Goal: Obtain resource: Download file/media

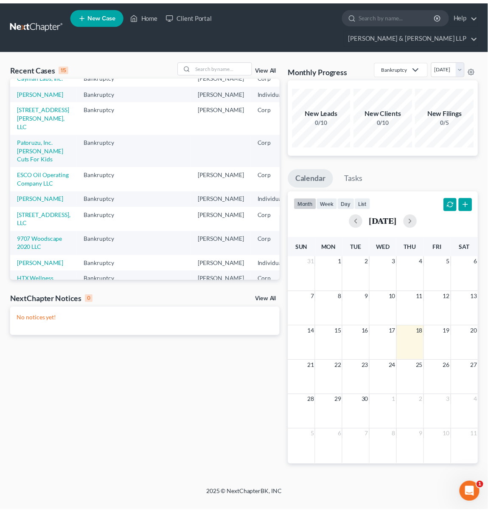
scroll to position [115, 0]
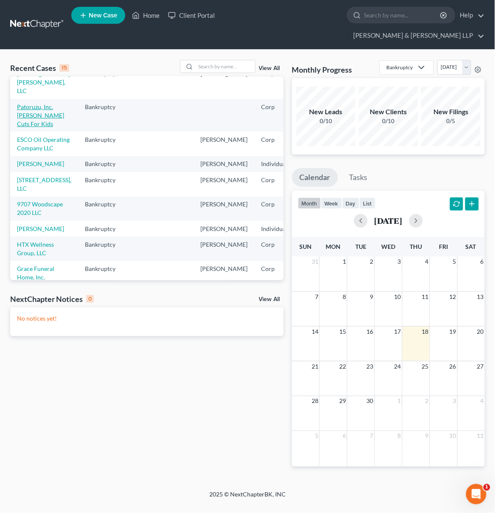
click at [20, 126] on link "Patoruzu, Inc. [PERSON_NAME] Cuts For Kids" at bounding box center [40, 115] width 47 height 24
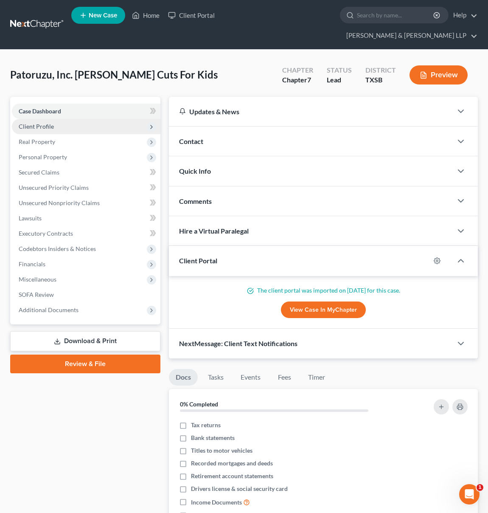
click at [152, 125] on polyline at bounding box center [152, 126] width 2 height 3
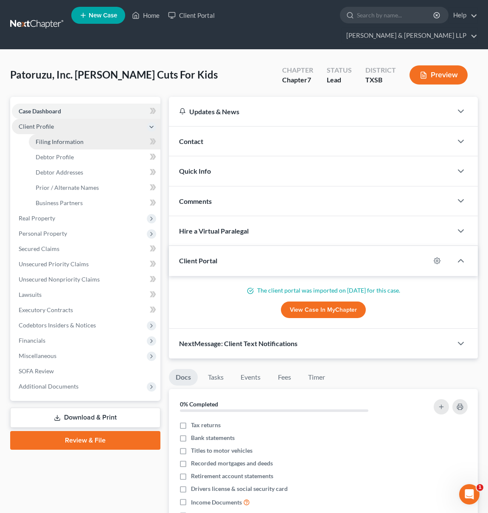
click at [107, 134] on link "Filing Information" at bounding box center [95, 141] width 132 height 15
select select "3"
select select "1"
select select "0"
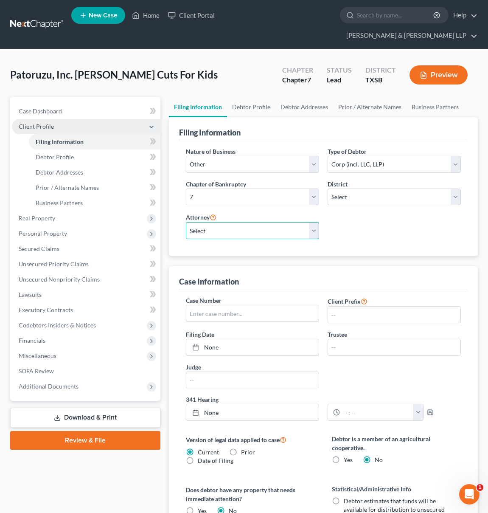
click at [241, 222] on select "Select [PERSON_NAME] - TXSB [PERSON_NAME] - [GEOGRAPHIC_DATA]" at bounding box center [252, 230] width 133 height 17
select select "1"
click at [186, 222] on select "Select [PERSON_NAME] - TXSB [PERSON_NAME] - [GEOGRAPHIC_DATA]" at bounding box center [252, 230] width 133 height 17
click at [197, 17] on link "Client Portal" at bounding box center [191, 15] width 55 height 15
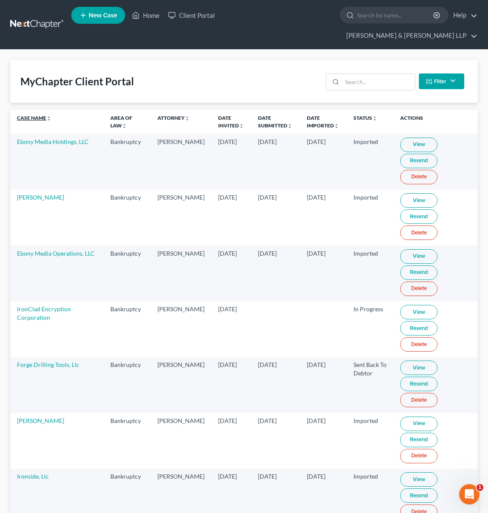
click at [45, 115] on link "Case Name unfold_more expand_more expand_less" at bounding box center [34, 118] width 34 height 6
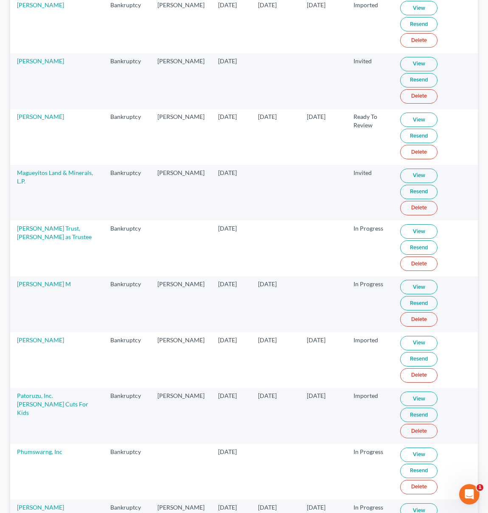
scroll to position [1880, 0]
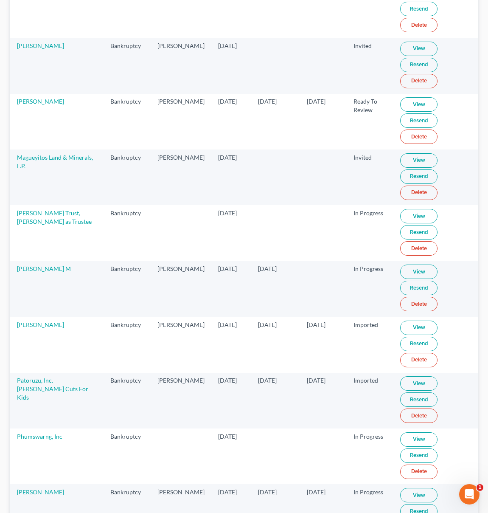
click at [416, 378] on link "View" at bounding box center [418, 383] width 37 height 14
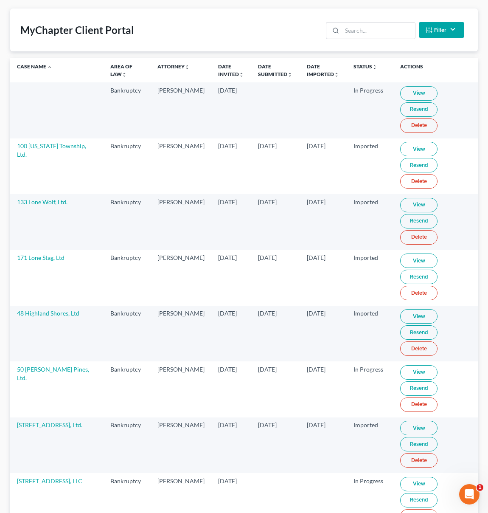
scroll to position [0, 0]
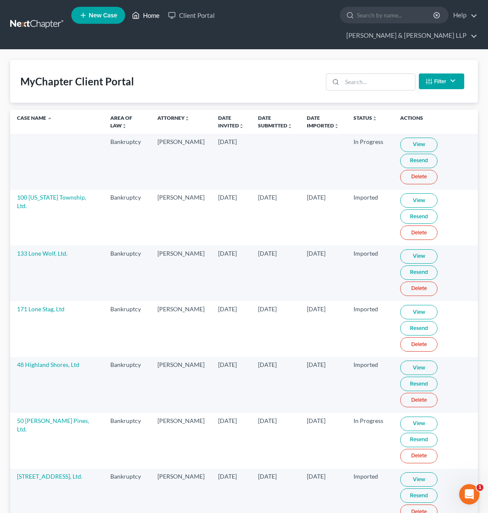
click at [151, 17] on link "Home" at bounding box center [146, 15] width 36 height 15
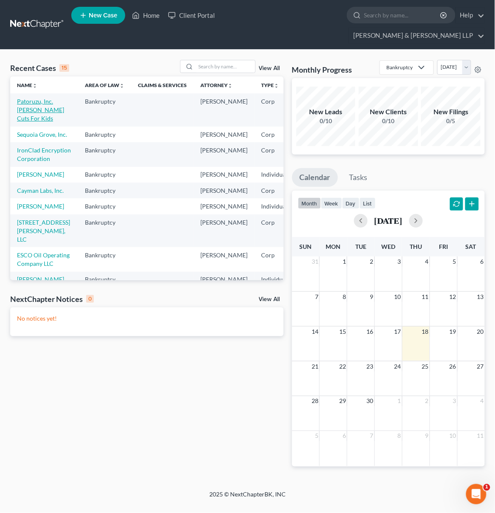
click at [23, 102] on link "Patoruzu, Inc. [PERSON_NAME] Cuts For Kids" at bounding box center [40, 110] width 47 height 24
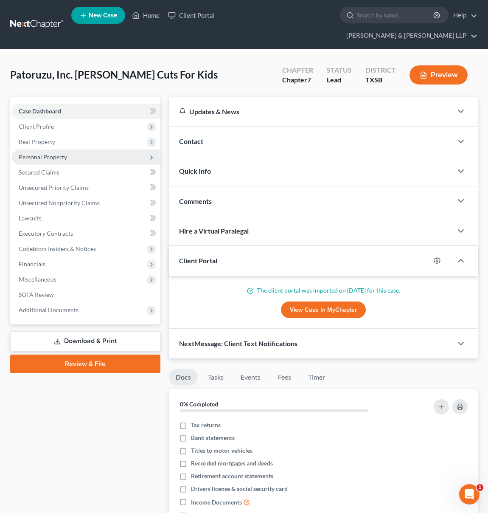
click at [98, 149] on span "Personal Property" at bounding box center [86, 156] width 149 height 15
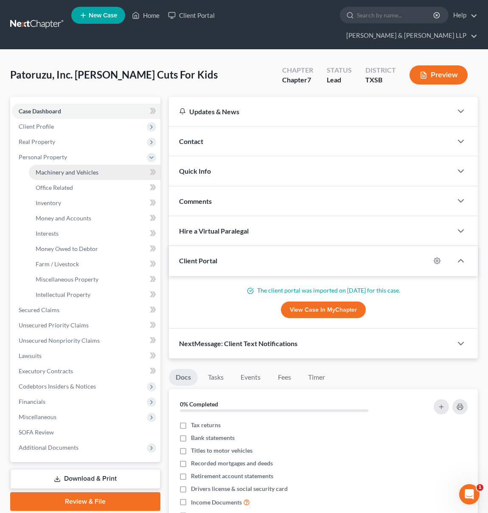
click at [97, 168] on span "Machinery and Vehicles" at bounding box center [67, 171] width 63 height 7
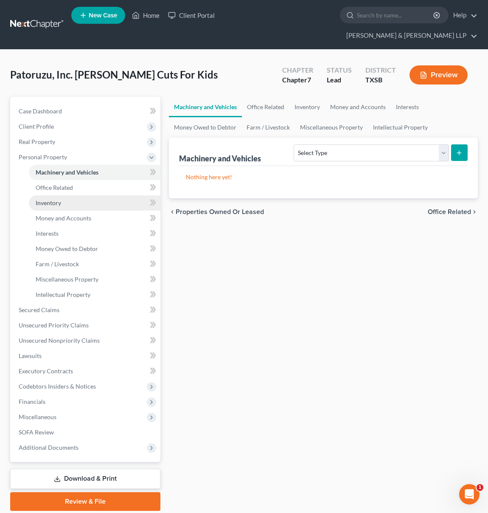
click at [95, 195] on link "Inventory" at bounding box center [95, 202] width 132 height 15
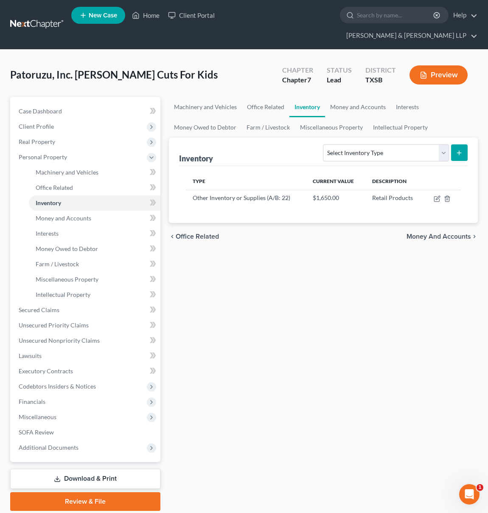
click at [88, 468] on link "Download & Print" at bounding box center [85, 478] width 150 height 20
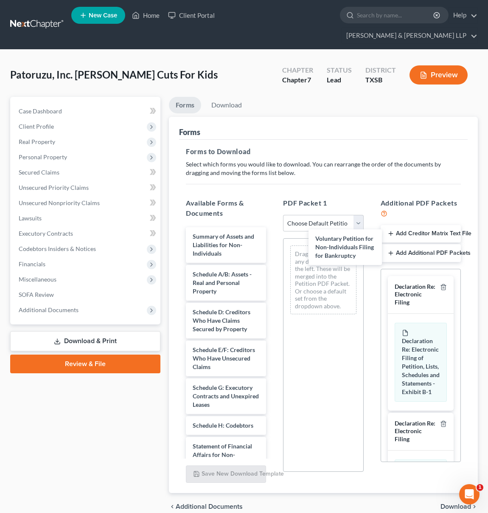
drag, startPoint x: 210, startPoint y: 221, endPoint x: 332, endPoint y: 238, distance: 123.4
click at [273, 238] on div "Voluntary Petition for Non-Individuals Filing for Bankruptcy Voluntary Petition…" at bounding box center [226, 427] width 94 height 400
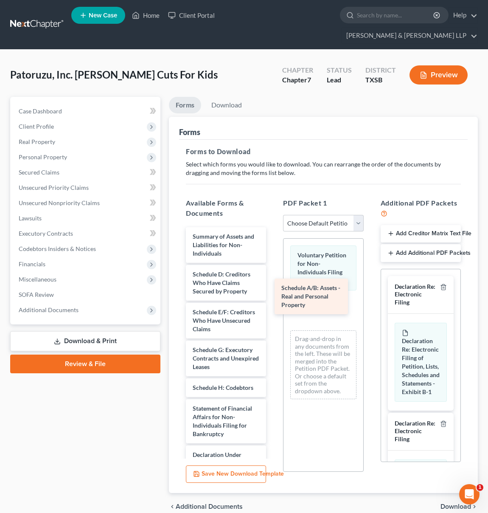
drag, startPoint x: 204, startPoint y: 262, endPoint x: 297, endPoint y: 292, distance: 98.1
click at [273, 292] on div "Schedule A/B: Assets - Real and Personal Property Summary of Assets and Liabili…" at bounding box center [226, 408] width 94 height 362
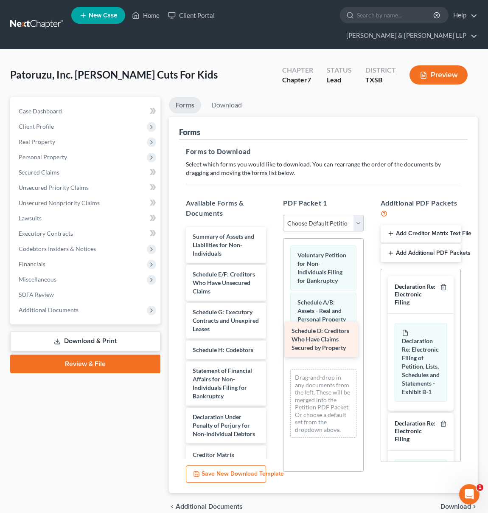
drag, startPoint x: 202, startPoint y: 256, endPoint x: 300, endPoint y: 328, distance: 122.4
click at [273, 328] on div "Schedule D: Creditors Who Have Claims Secured by Property Summary of Assets and…" at bounding box center [226, 389] width 94 height 325
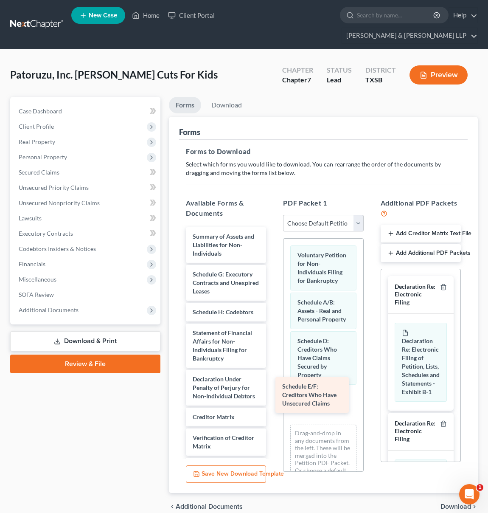
drag, startPoint x: 218, startPoint y: 261, endPoint x: 310, endPoint y: 390, distance: 157.8
click at [273, 390] on div "Schedule E/F: Creditors Who Have Unsecured Claims Summary of Assets and Liabili…" at bounding box center [226, 370] width 94 height 287
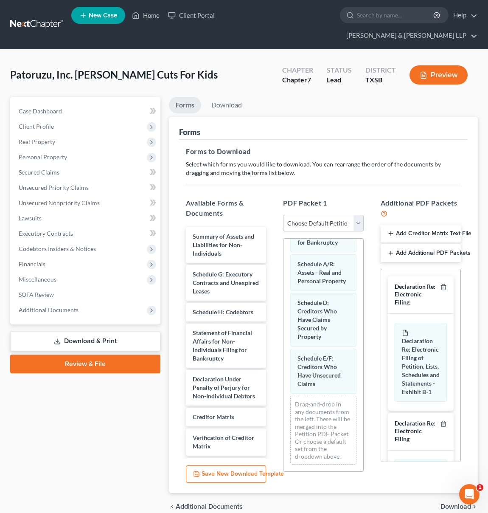
scroll to position [70, 0]
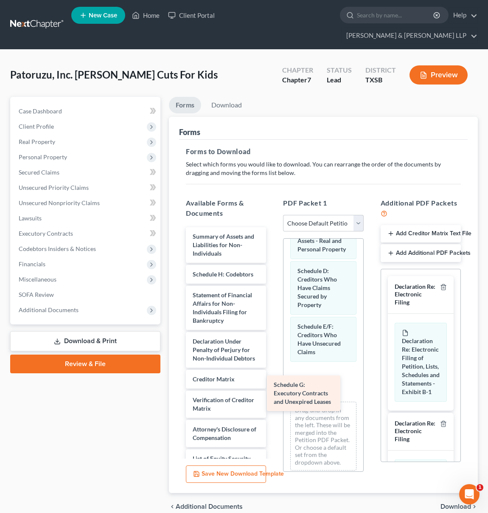
drag, startPoint x: 240, startPoint y: 301, endPoint x: 305, endPoint y: 401, distance: 119.1
click at [273, 401] on div "Schedule G: Executory Contracts and Unexpired Leases Summary of Assets and Liab…" at bounding box center [226, 351] width 94 height 249
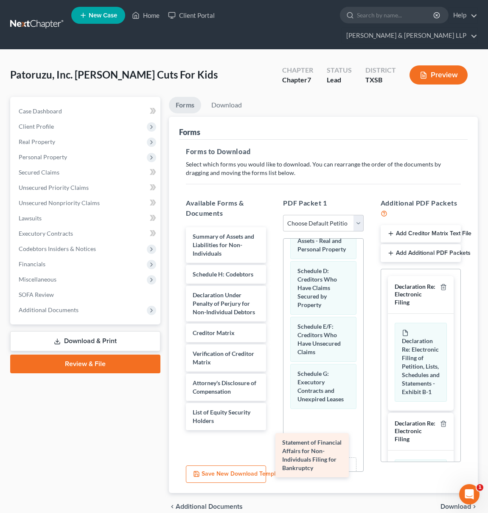
drag, startPoint x: 249, startPoint y: 297, endPoint x: 335, endPoint y: 436, distance: 164.3
click at [273, 430] on div "Statement of Financial Affairs for Non-Individuals Filing for Bankruptcy Summar…" at bounding box center [226, 328] width 94 height 203
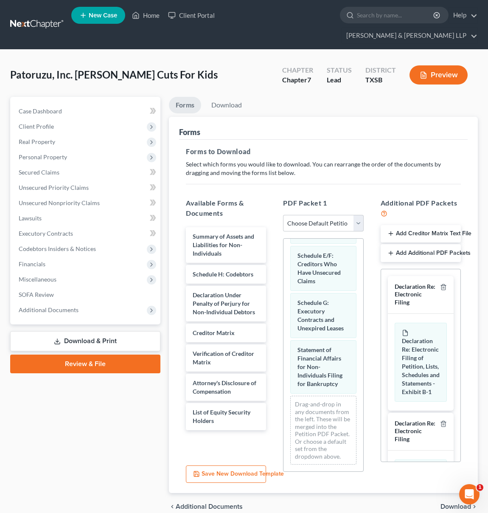
scroll to position [177, 0]
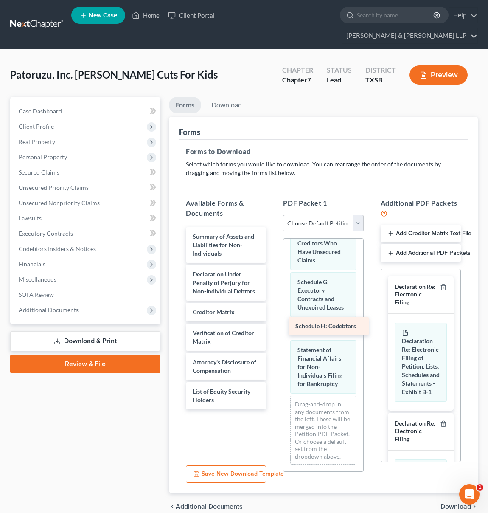
drag, startPoint x: 236, startPoint y: 261, endPoint x: 333, endPoint y: 325, distance: 115.2
click at [273, 325] on div "Schedule H: Codebtors Summary of Assets and Liabilities for Non-Individuals Sch…" at bounding box center [226, 318] width 94 height 182
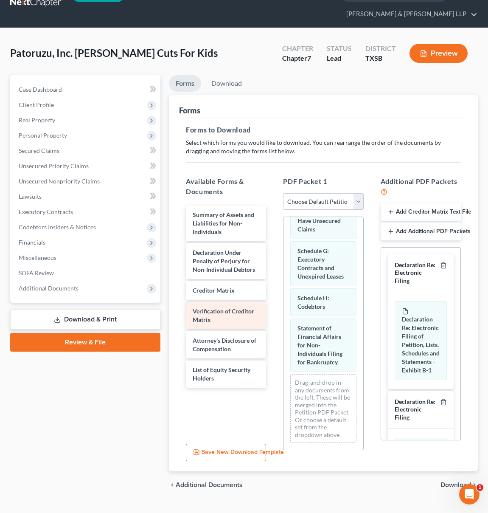
scroll to position [23, 0]
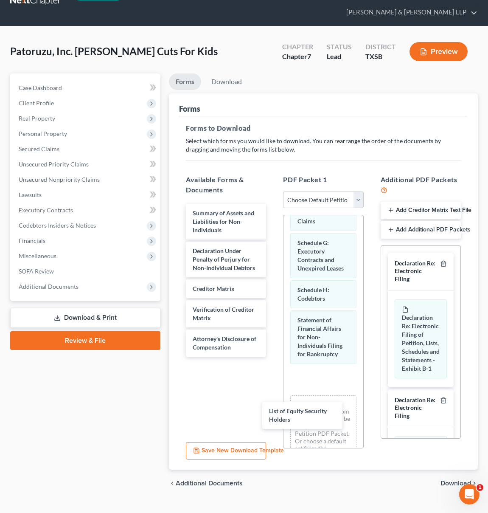
drag, startPoint x: 234, startPoint y: 363, endPoint x: 312, endPoint y: 419, distance: 96.4
click at [273, 356] on div "List of Equity Security Holders Summary of Assets and Liabilities for Non-Indiv…" at bounding box center [226, 280] width 94 height 153
click at [440, 260] on icon "button" at bounding box center [443, 263] width 7 height 7
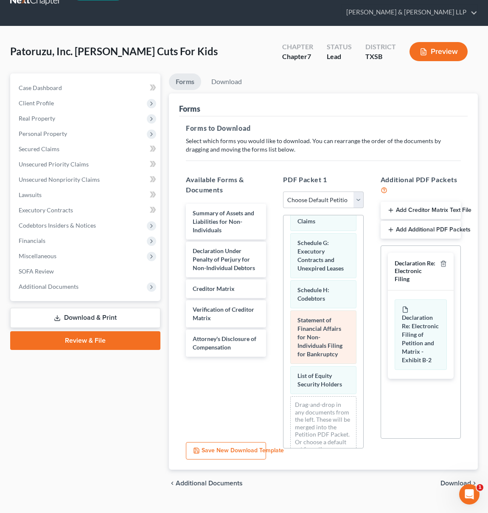
scroll to position [259, 0]
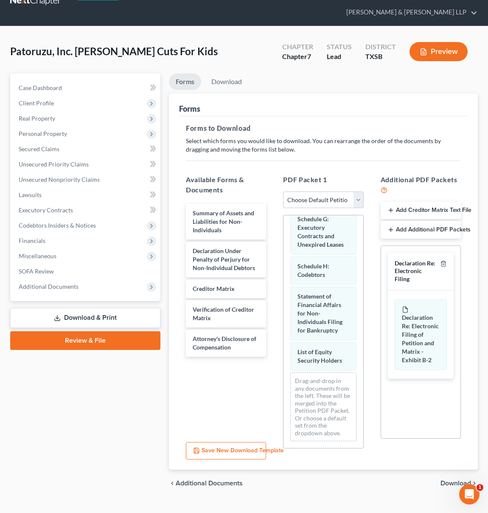
click at [452, 480] on span "Download" at bounding box center [455, 483] width 31 height 7
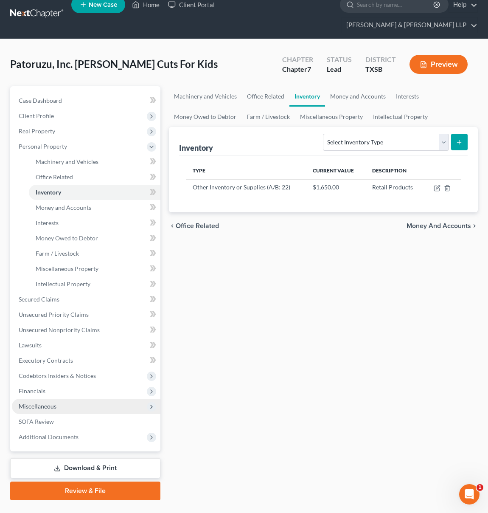
scroll to position [14, 0]
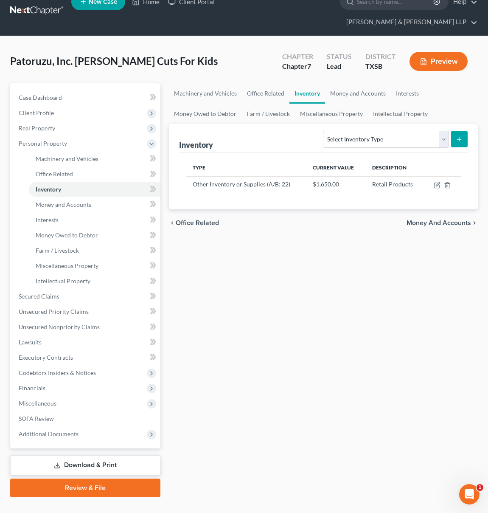
click at [122, 455] on link "Download & Print" at bounding box center [85, 465] width 150 height 20
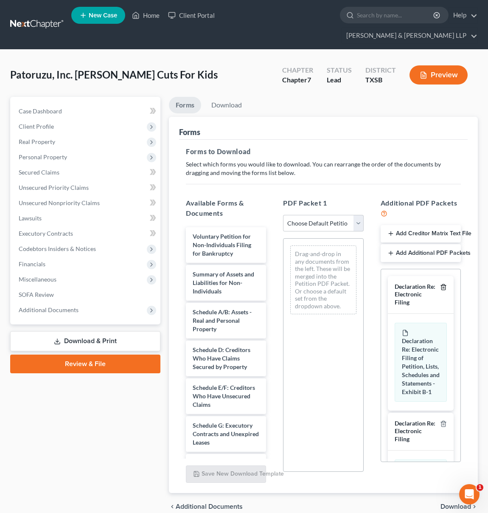
click at [440, 283] on icon "button" at bounding box center [443, 286] width 7 height 7
click at [441, 284] on icon "button" at bounding box center [443, 287] width 4 height 6
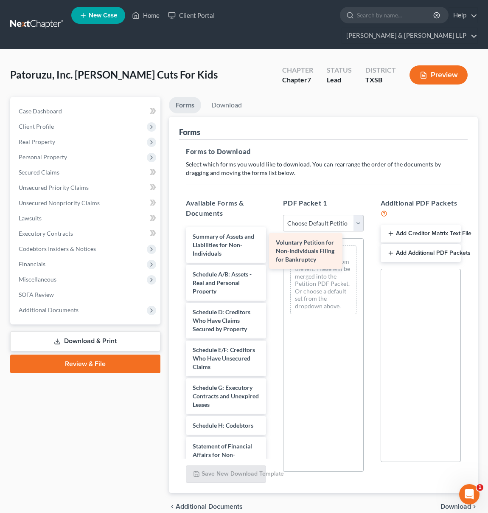
drag, startPoint x: 226, startPoint y: 230, endPoint x: 309, endPoint y: 252, distance: 85.9
click at [273, 252] on div "Voluntary Petition for Non-Individuals Filing for Bankruptcy Voluntary Petition…" at bounding box center [226, 427] width 94 height 400
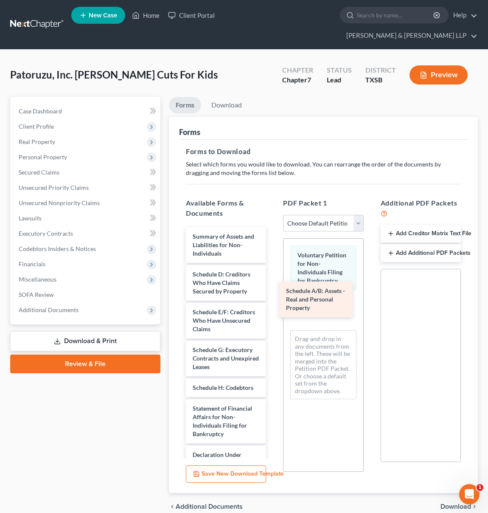
drag, startPoint x: 243, startPoint y: 267, endPoint x: 336, endPoint y: 297, distance: 97.2
click at [273, 298] on div "Schedule A/B: Assets - Real and Personal Property Summary of Assets and Liabili…" at bounding box center [226, 408] width 94 height 362
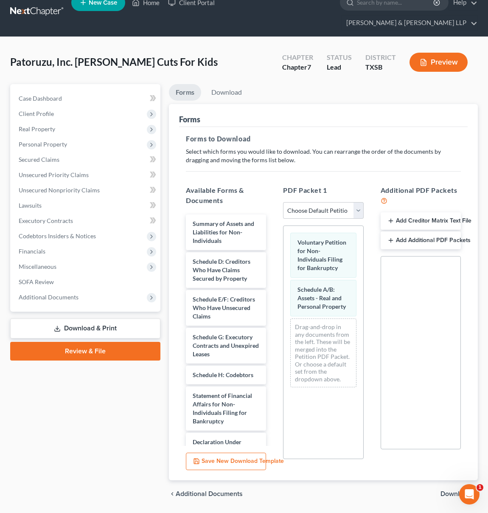
scroll to position [23, 0]
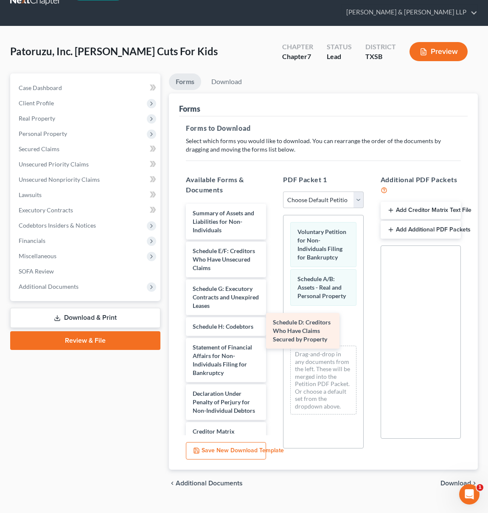
drag, startPoint x: 238, startPoint y: 248, endPoint x: 319, endPoint y: 331, distance: 115.8
click at [273, 332] on div "Schedule D: Creditors Who Have Claims Secured by Property Summary of Assets and…" at bounding box center [226, 366] width 94 height 325
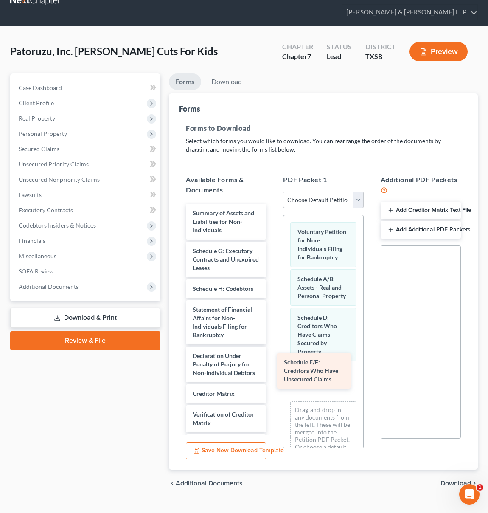
drag, startPoint x: 224, startPoint y: 250, endPoint x: 314, endPoint y: 375, distance: 154.8
click at [273, 375] on div "Schedule E/F: Creditors Who Have Unsecured Claims Summary of Assets and Liabili…" at bounding box center [226, 347] width 94 height 287
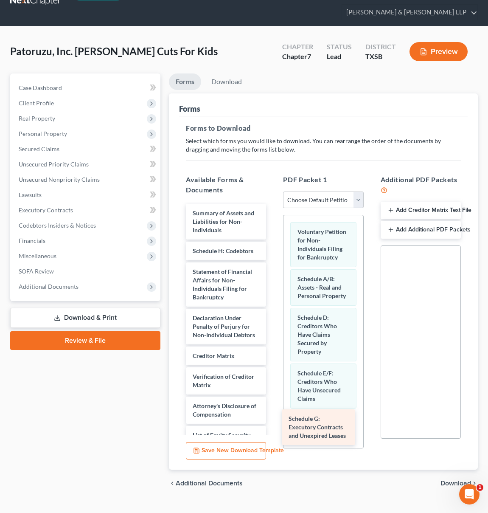
drag, startPoint x: 217, startPoint y: 250, endPoint x: 312, endPoint y: 428, distance: 202.4
click at [273, 428] on div "Schedule G: Executory Contracts and Unexpired Leases Summary of Assets and Liab…" at bounding box center [226, 328] width 94 height 249
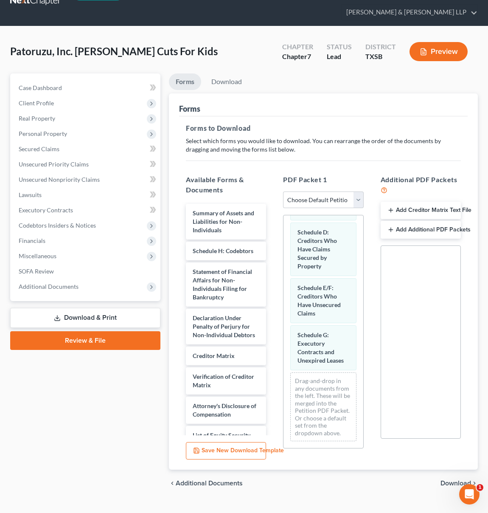
scroll to position [126, 0]
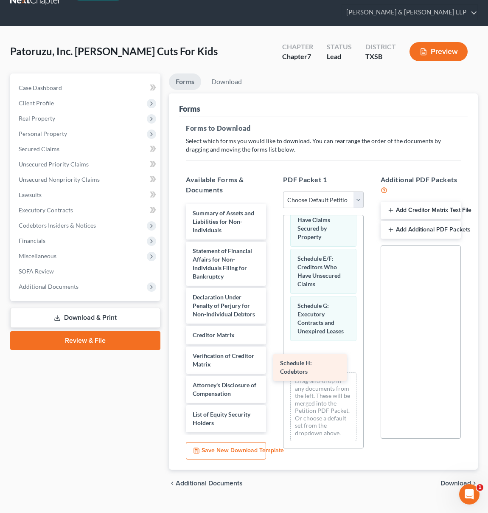
drag, startPoint x: 216, startPoint y: 244, endPoint x: 304, endPoint y: 372, distance: 155.6
click at [273, 372] on div "Schedule H: Codebtors Summary of Assets and Liabilities for Non-Individuals Sch…" at bounding box center [226, 318] width 94 height 228
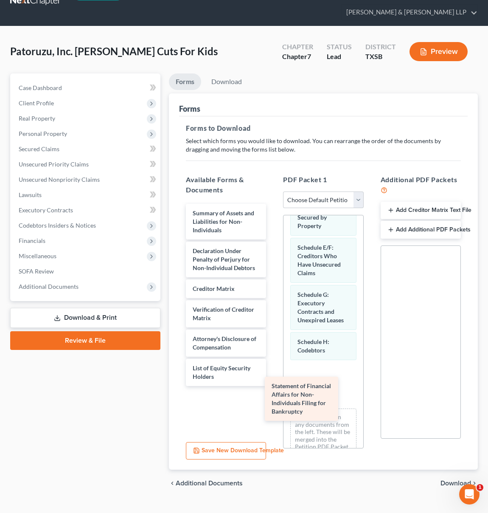
drag, startPoint x: 220, startPoint y: 280, endPoint x: 300, endPoint y: 415, distance: 156.2
click at [273, 386] on div "Statement of Financial Affairs for Non-Individuals Filing for Bankruptcy Summar…" at bounding box center [226, 295] width 94 height 182
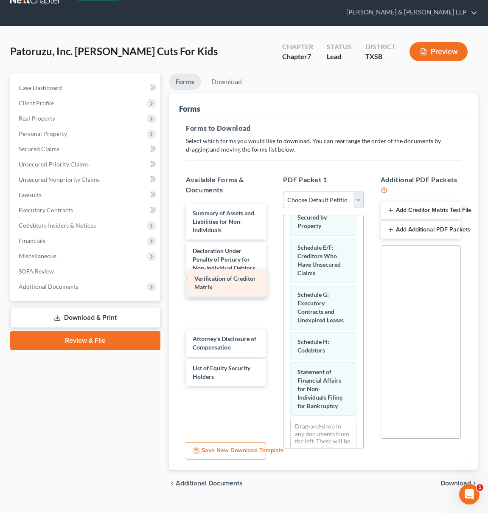
drag, startPoint x: 205, startPoint y: 300, endPoint x: 206, endPoint y: 285, distance: 15.7
click at [206, 285] on div "Verification of Creditor Matrix Summary of Assets and Liabilities for Non-Indiv…" at bounding box center [226, 295] width 94 height 182
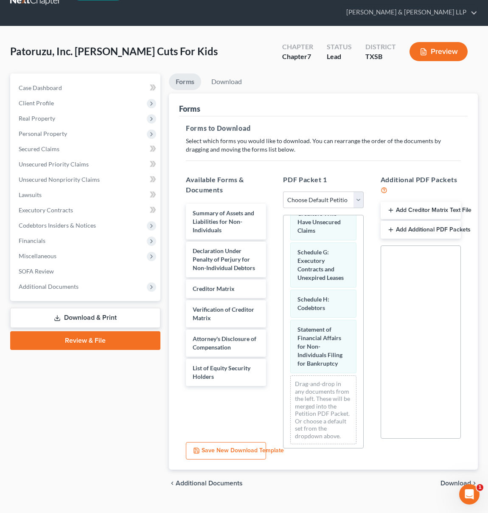
scroll to position [220, 0]
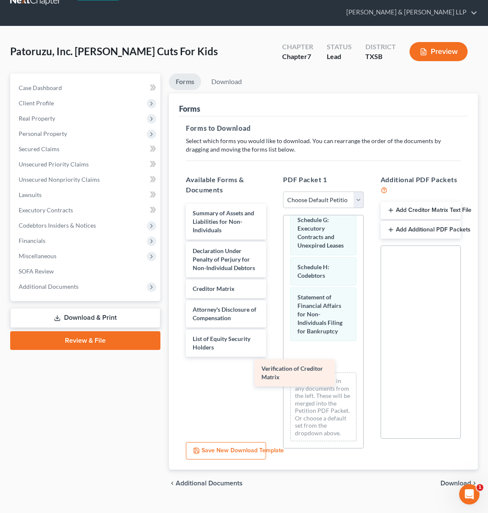
drag, startPoint x: 238, startPoint y: 298, endPoint x: 315, endPoint y: 371, distance: 106.0
click at [273, 356] on div "Verification of Creditor Matrix Summary of Assets and Liabilities for Non-Indiv…" at bounding box center [226, 280] width 94 height 153
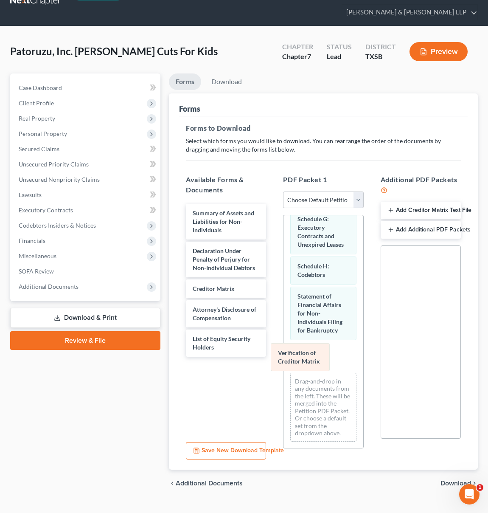
drag, startPoint x: 295, startPoint y: 364, endPoint x: 234, endPoint y: 365, distance: 60.7
click at [283, 365] on div "Verification of Creditor Matrix Voluntary Petition for Non-Individuals Filing f…" at bounding box center [322, 231] width 79 height 434
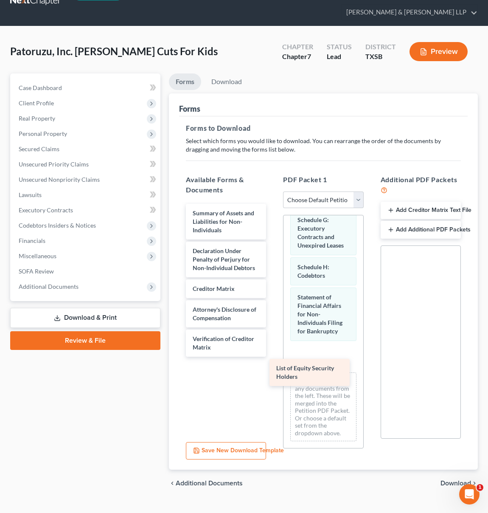
drag, startPoint x: 229, startPoint y: 335, endPoint x: 307, endPoint y: 376, distance: 88.3
click at [273, 356] on div "List of Equity Security Holders Summary of Assets and Liabilities for Non-Indiv…" at bounding box center [226, 280] width 94 height 153
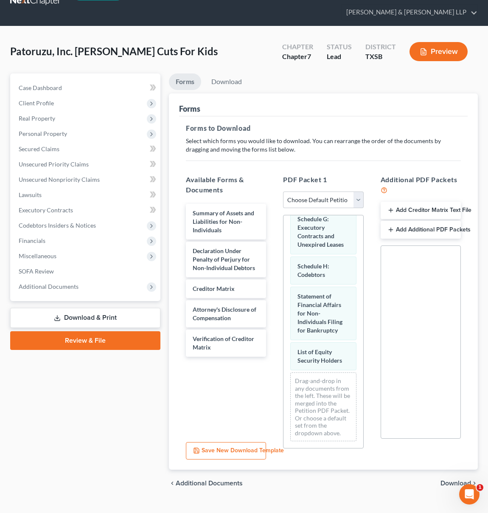
click at [455, 480] on span "Download" at bounding box center [455, 483] width 31 height 7
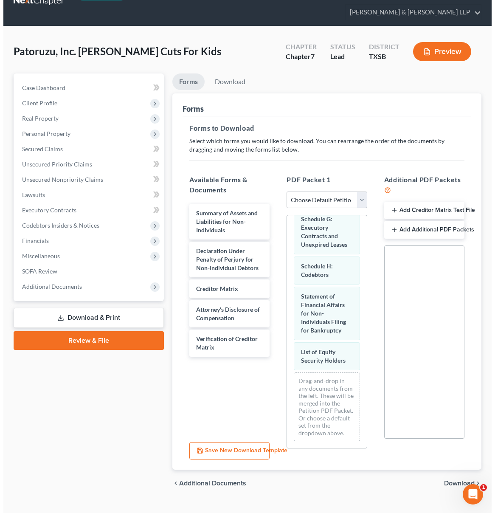
scroll to position [0, 0]
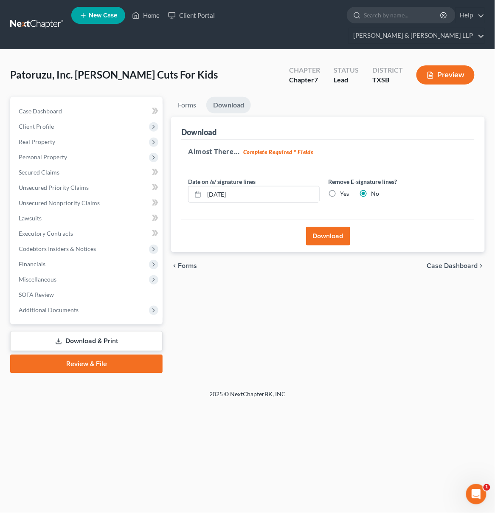
click at [340, 189] on label "Yes" at bounding box center [344, 193] width 9 height 8
click at [343, 189] on input "Yes" at bounding box center [346, 192] width 6 height 6
radio input "true"
radio input "false"
drag, startPoint x: 272, startPoint y: 179, endPoint x: 170, endPoint y: 174, distance: 102.4
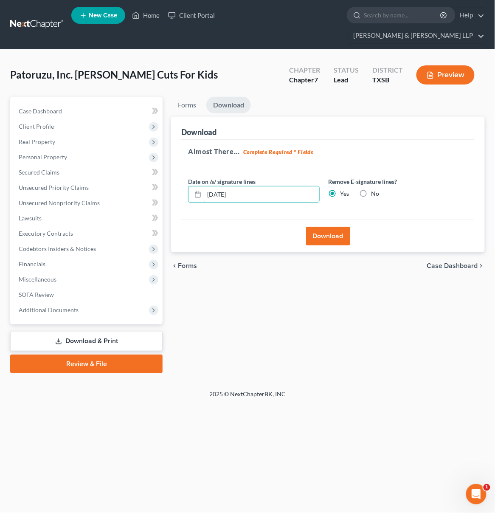
click at [170, 174] on div "Forms Download Forms Forms to Download Select which forms you would like to dow…" at bounding box center [328, 235] width 322 height 276
click at [323, 227] on button "Download" at bounding box center [328, 236] width 44 height 19
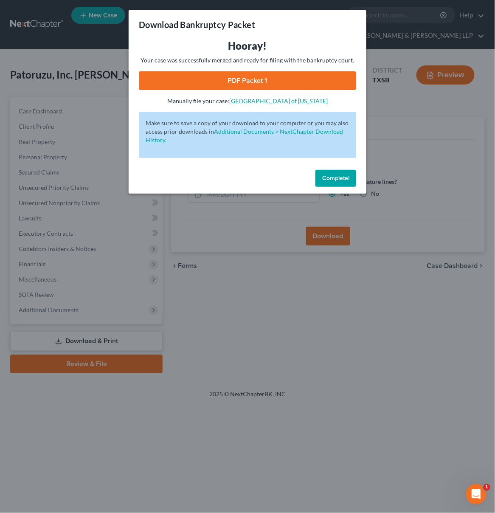
click at [262, 84] on link "PDF Packet 1" at bounding box center [247, 80] width 217 height 19
